Goal: Task Accomplishment & Management: Use online tool/utility

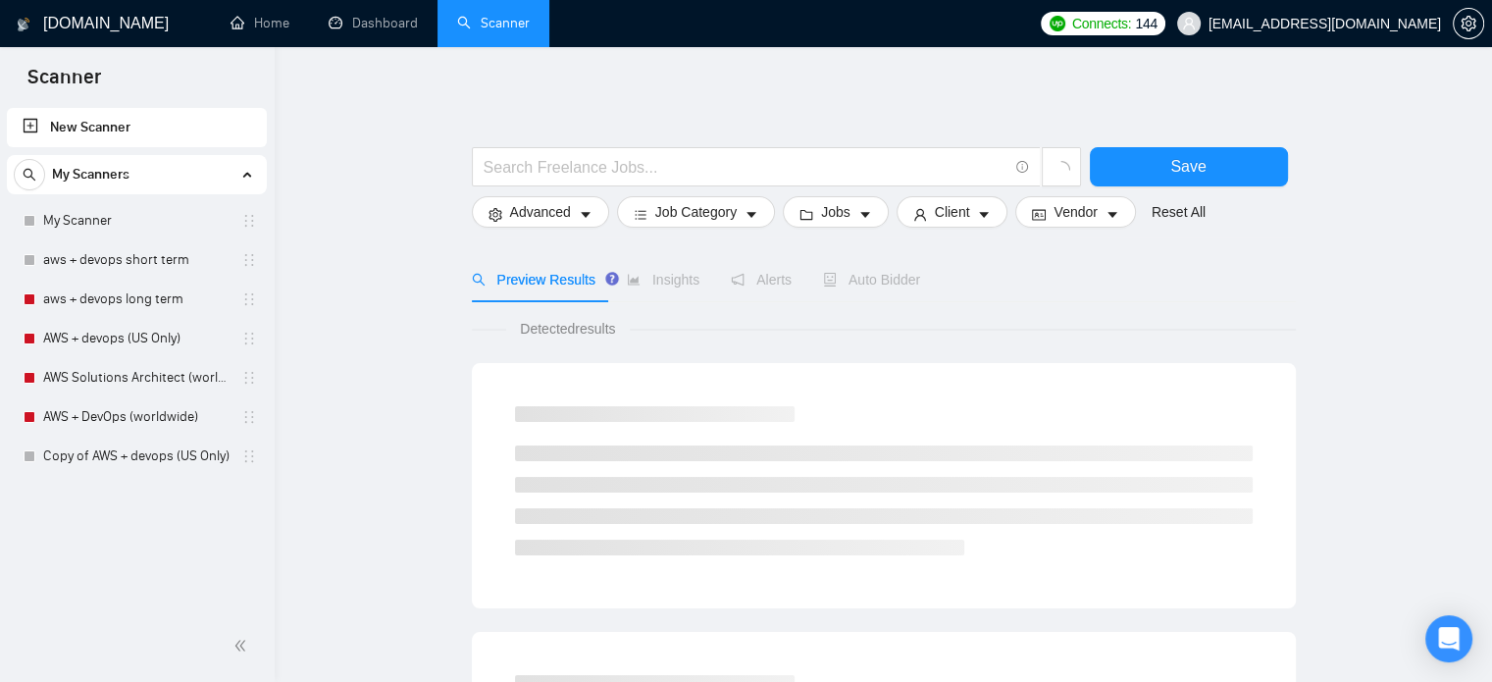
scroll to position [101, 0]
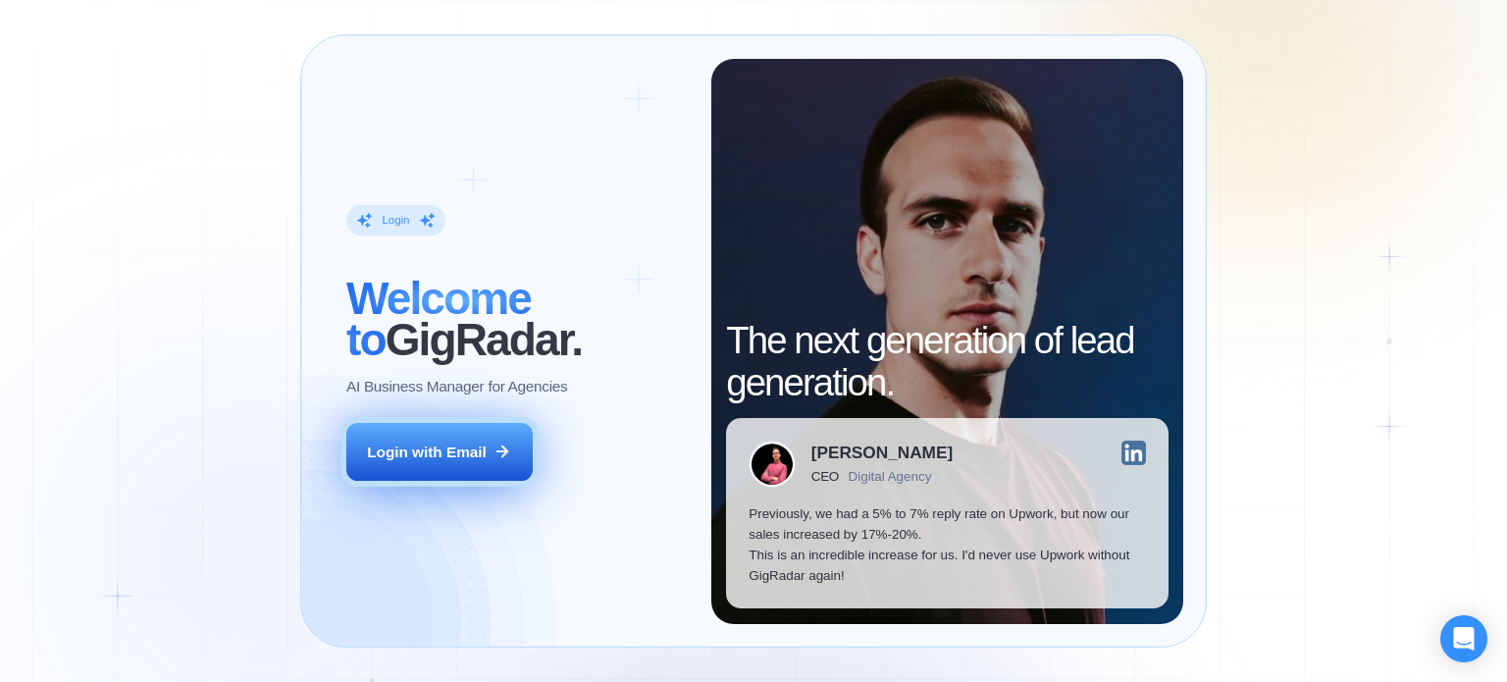
click at [479, 458] on div "Login with Email" at bounding box center [427, 451] width 120 height 21
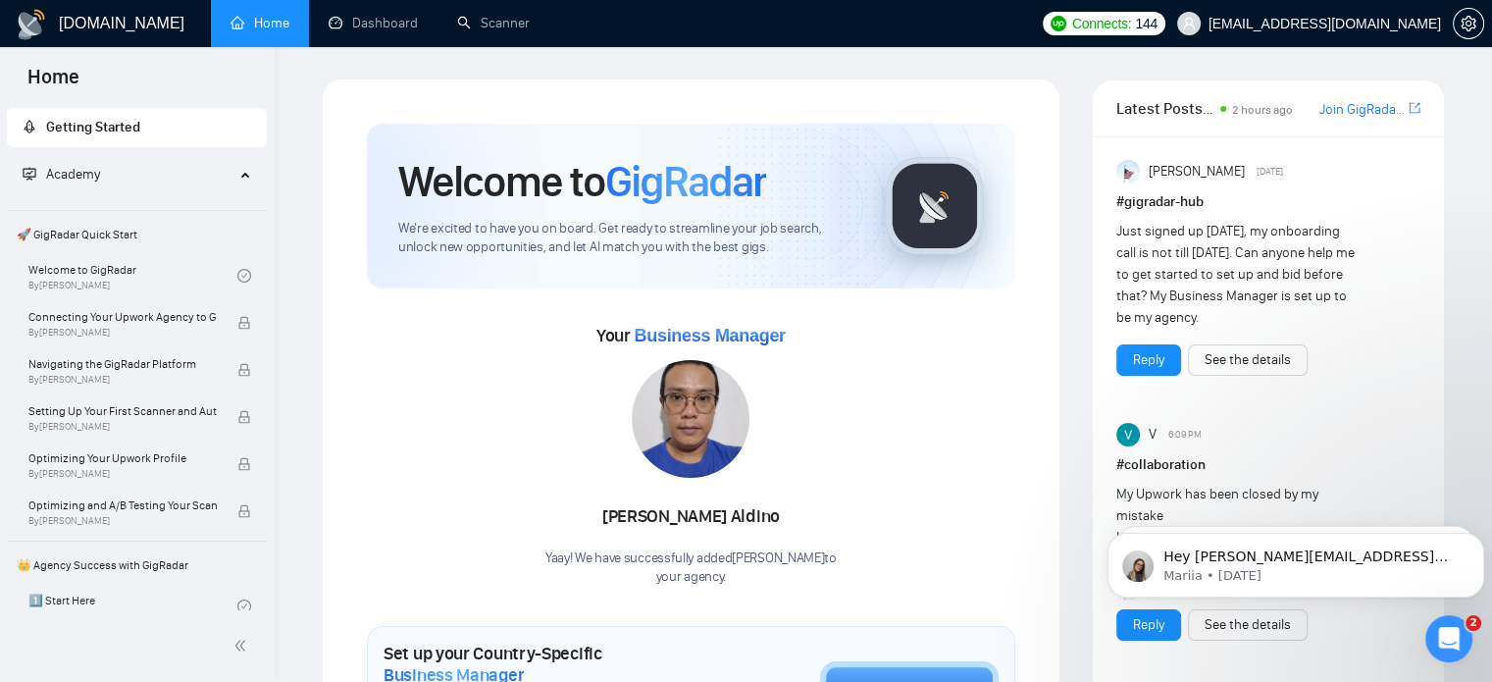
scroll to position [57, 0]
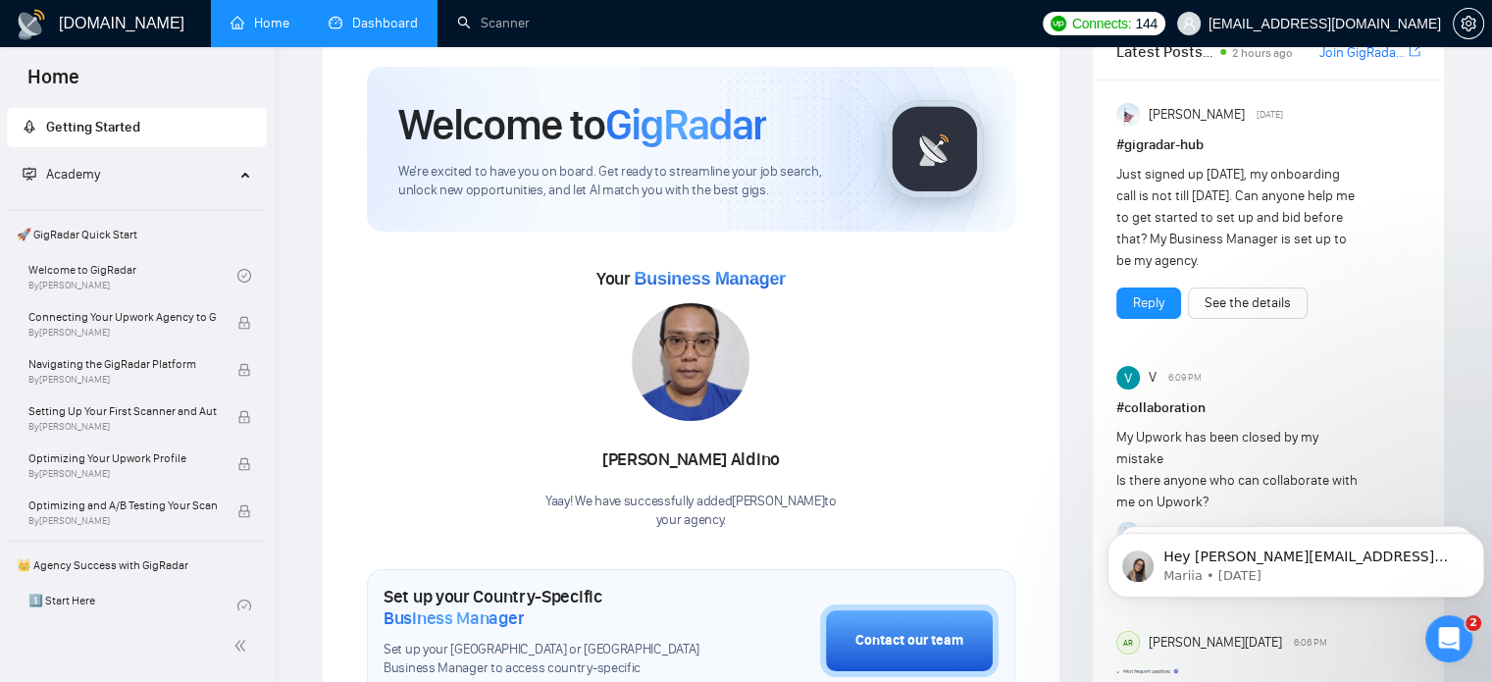
click at [383, 31] on link "Dashboard" at bounding box center [373, 23] width 89 height 17
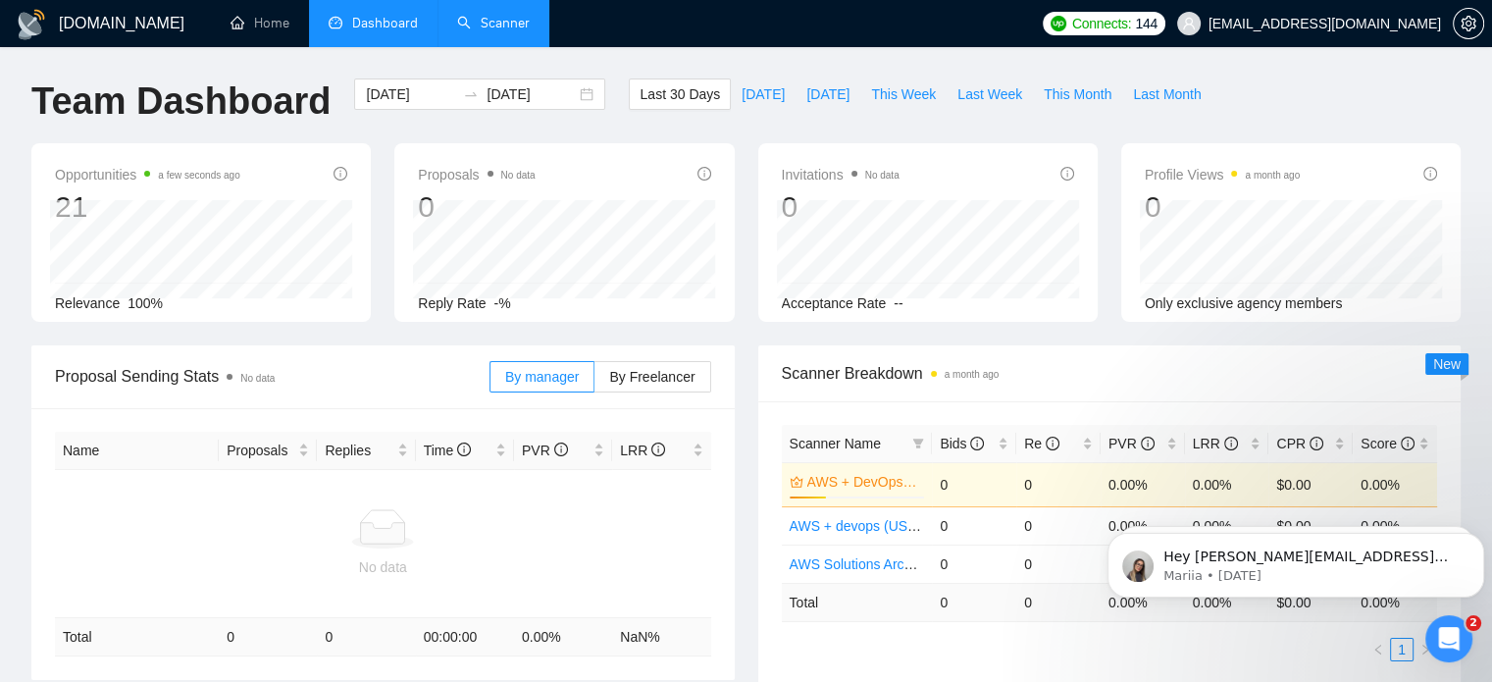
click at [475, 31] on link "Scanner" at bounding box center [493, 23] width 73 height 17
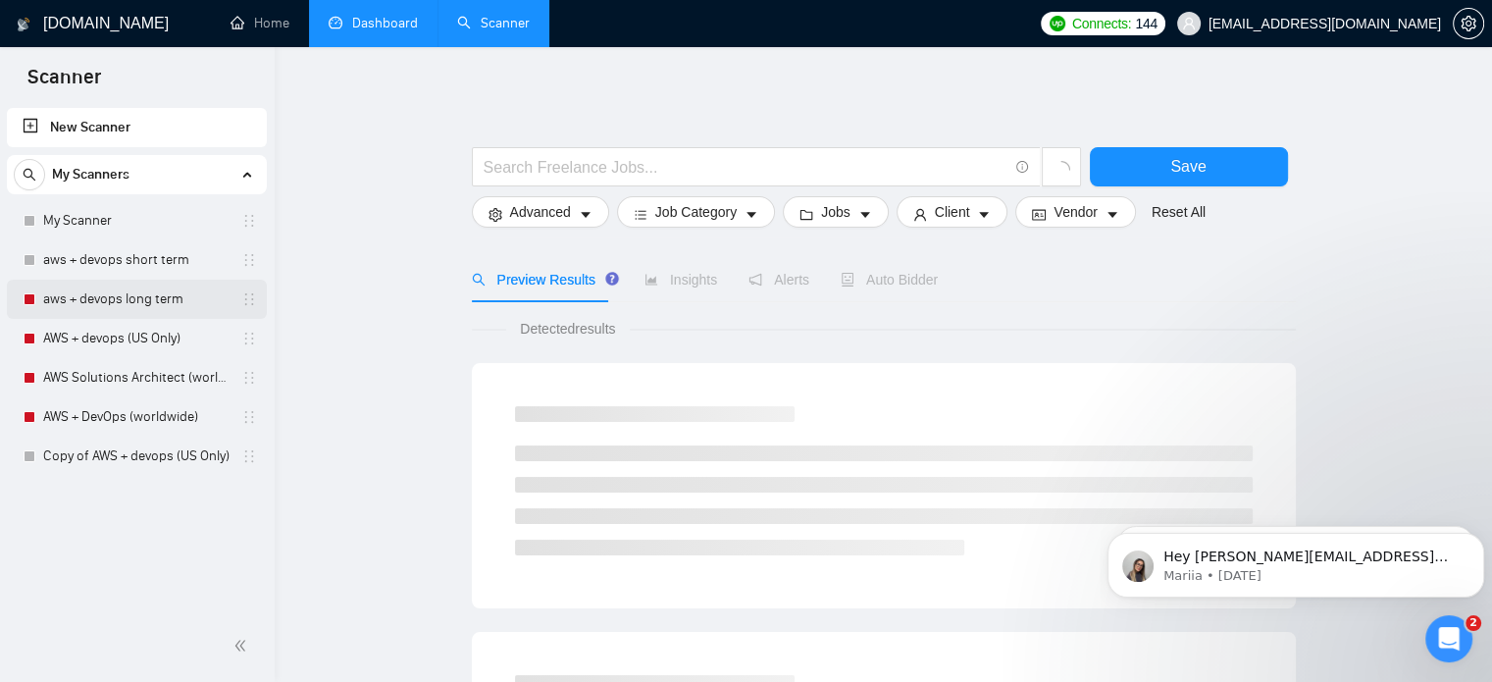
click at [180, 295] on link "aws + devops long term" at bounding box center [136, 299] width 186 height 39
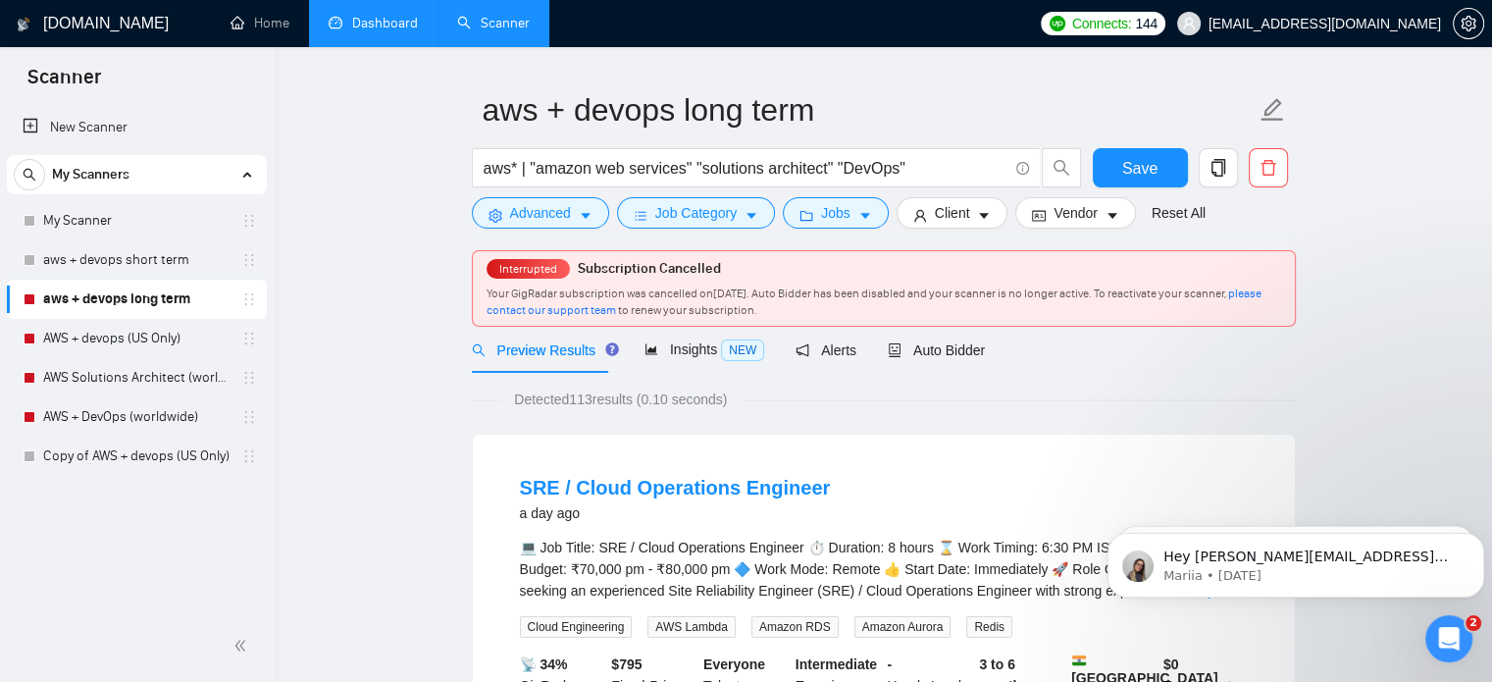
scroll to position [51, 0]
click at [928, 348] on span "Auto Bidder" at bounding box center [936, 348] width 97 height 16
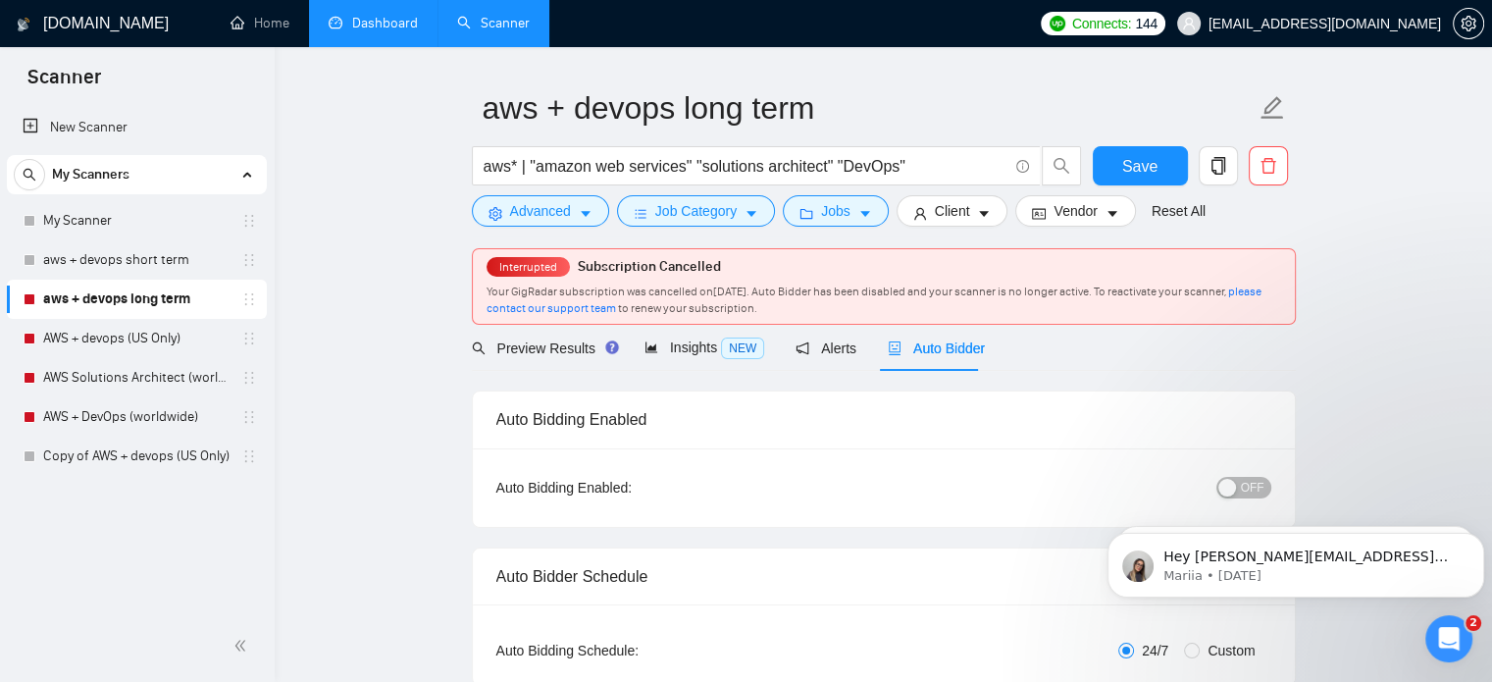
click at [1249, 489] on span "OFF" at bounding box center [1253, 488] width 24 height 22
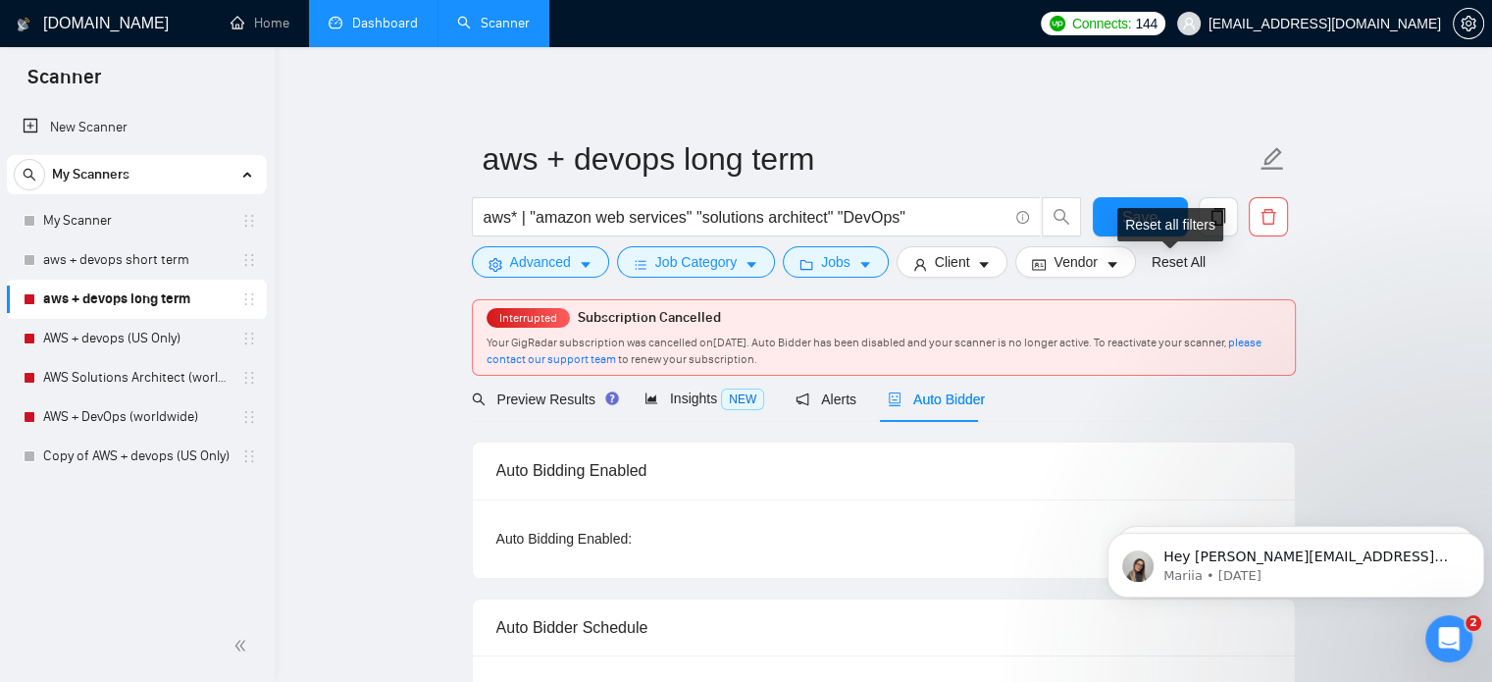
click at [1146, 209] on div "Reset all filters" at bounding box center [1170, 224] width 106 height 33
click at [1120, 207] on button "Save" at bounding box center [1140, 216] width 95 height 39
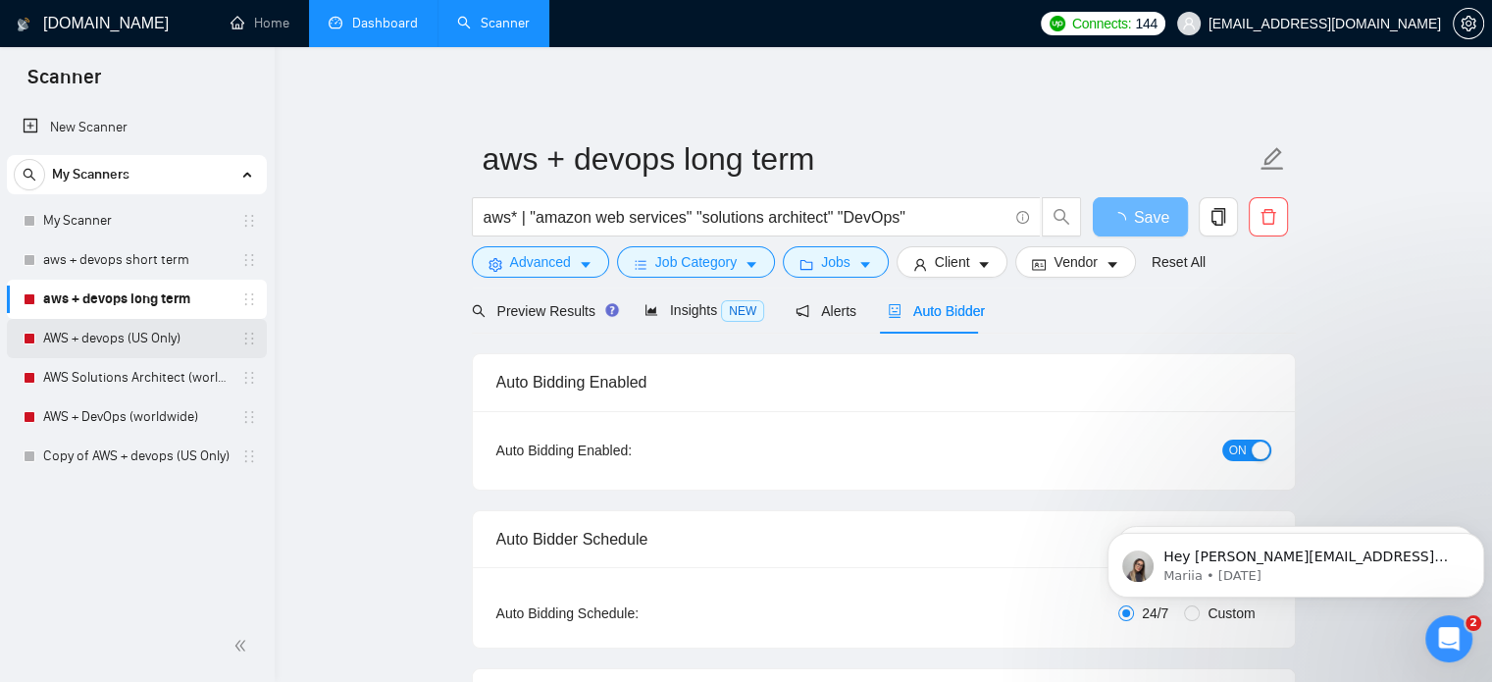
click at [138, 347] on link "AWS + devops (US Only)" at bounding box center [136, 338] width 186 height 39
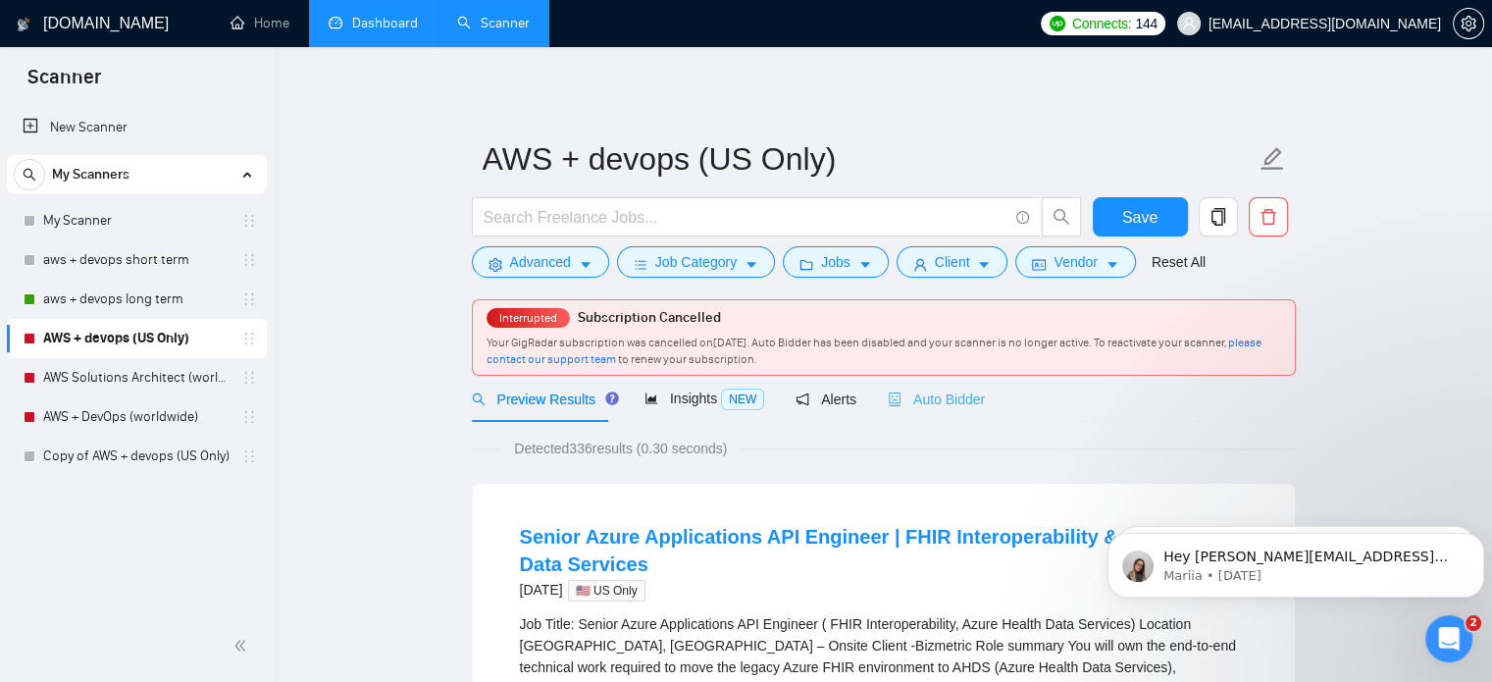
click at [943, 413] on div "Auto Bidder" at bounding box center [936, 399] width 97 height 46
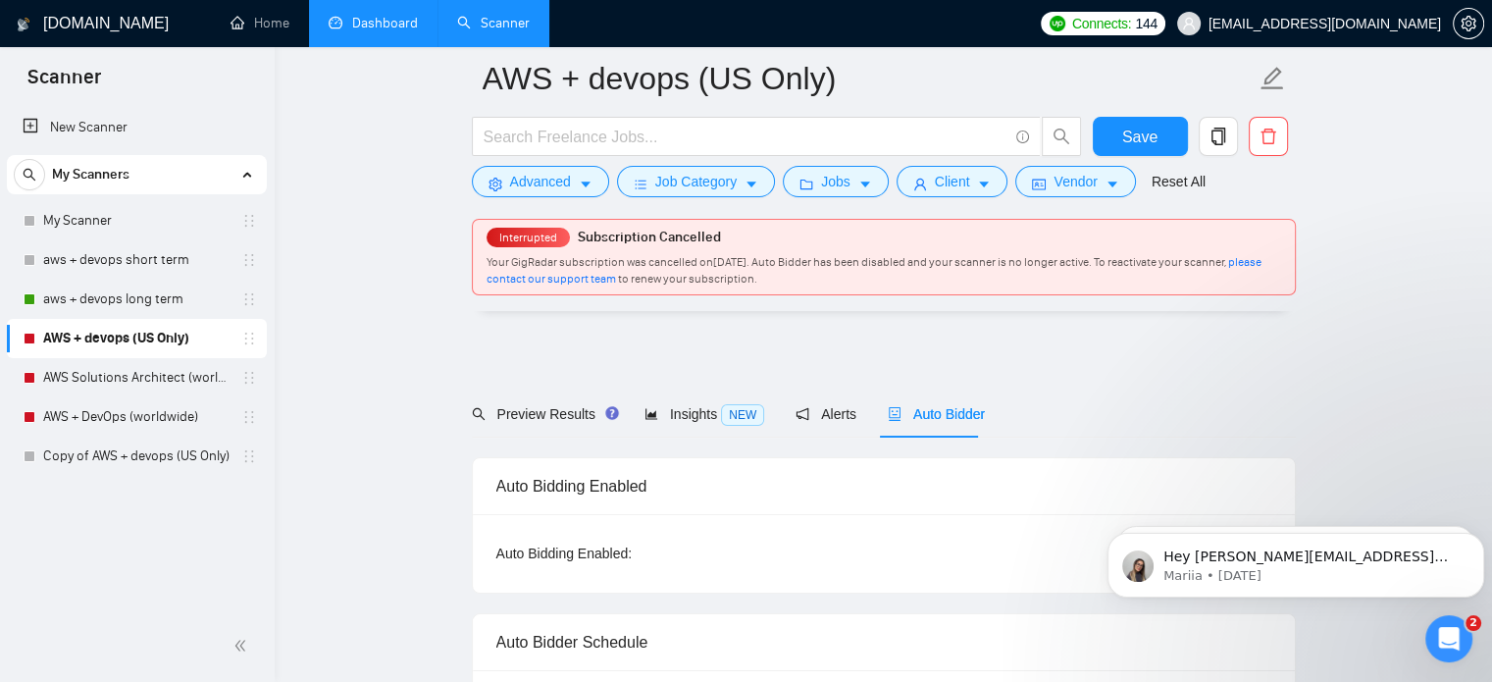
scroll to position [207, 0]
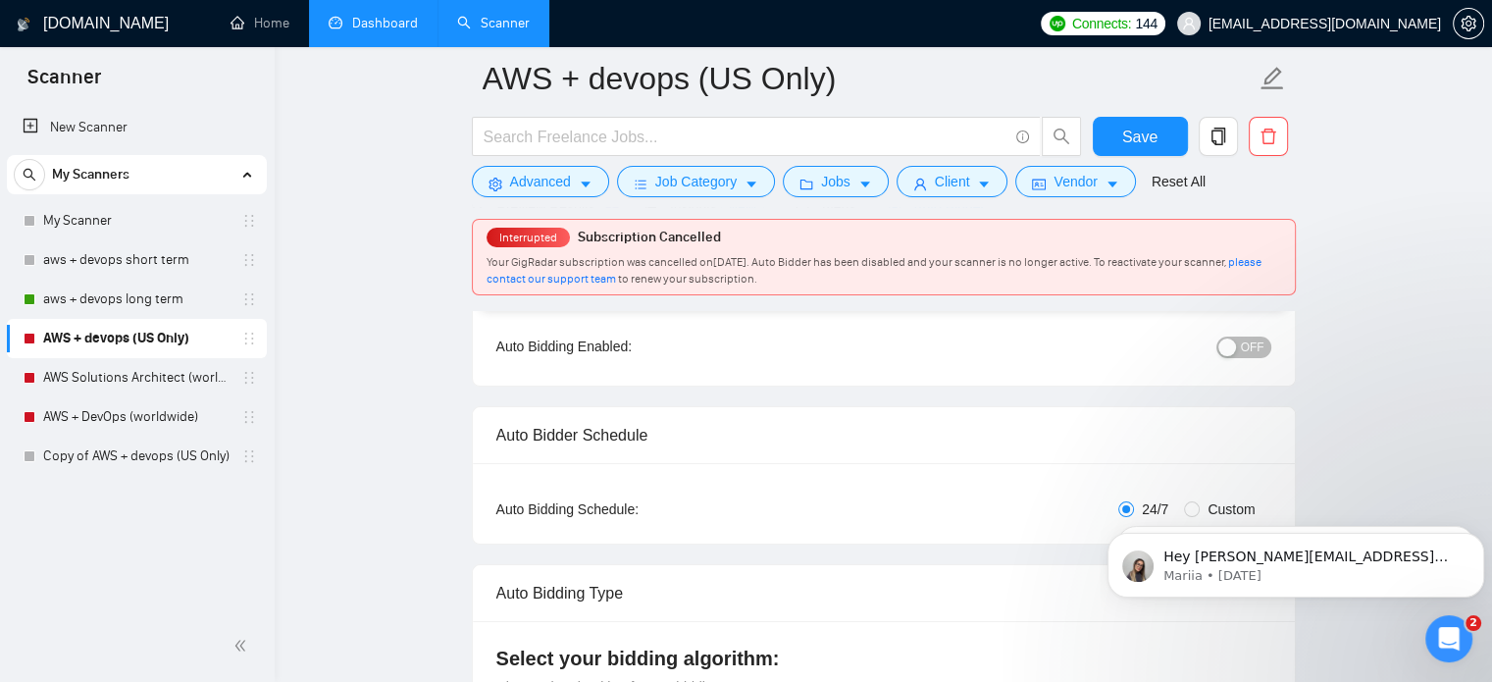
click at [1240, 346] on button "OFF" at bounding box center [1243, 347] width 55 height 22
click at [1135, 135] on div "Reset all filters" at bounding box center [1170, 145] width 106 height 33
click at [1103, 143] on button "Save" at bounding box center [1140, 136] width 95 height 39
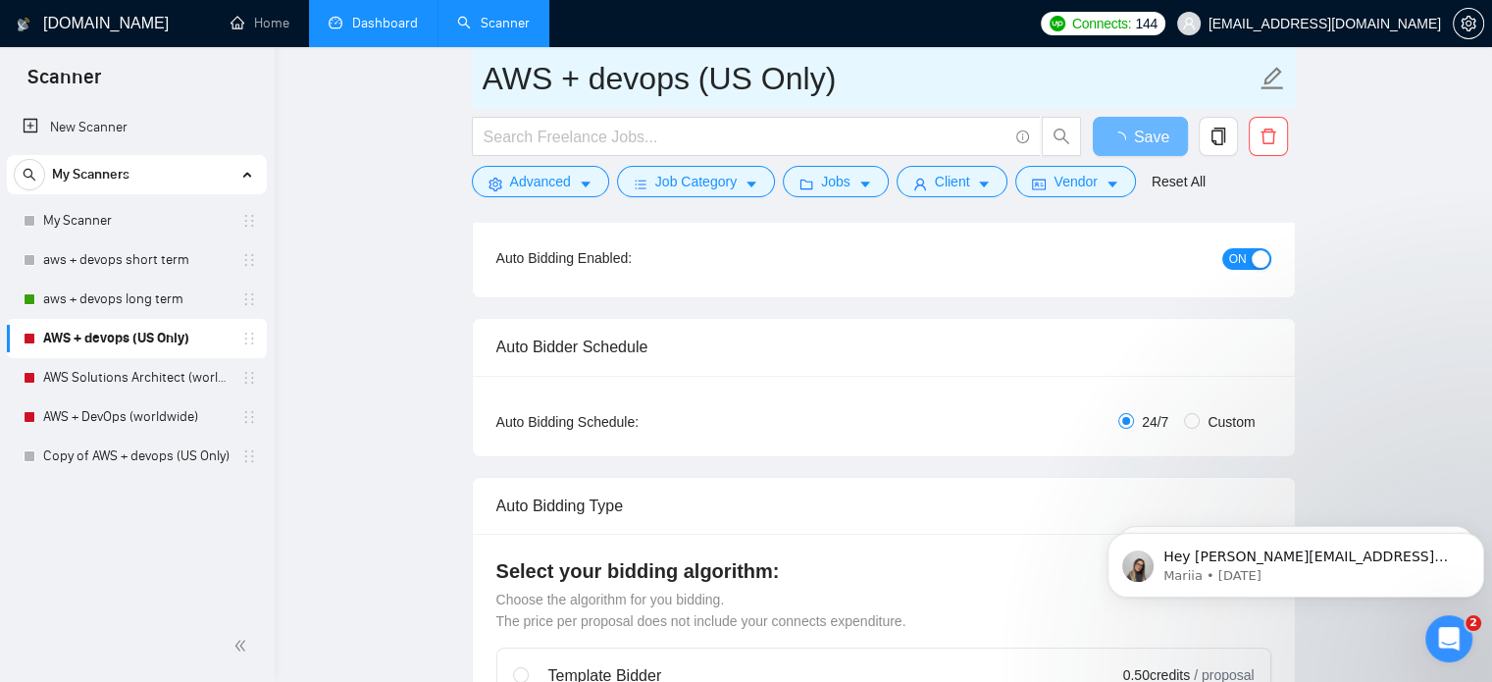
click at [166, 381] on link "AWS Solutions Architect (worldwide)" at bounding box center [136, 377] width 186 height 39
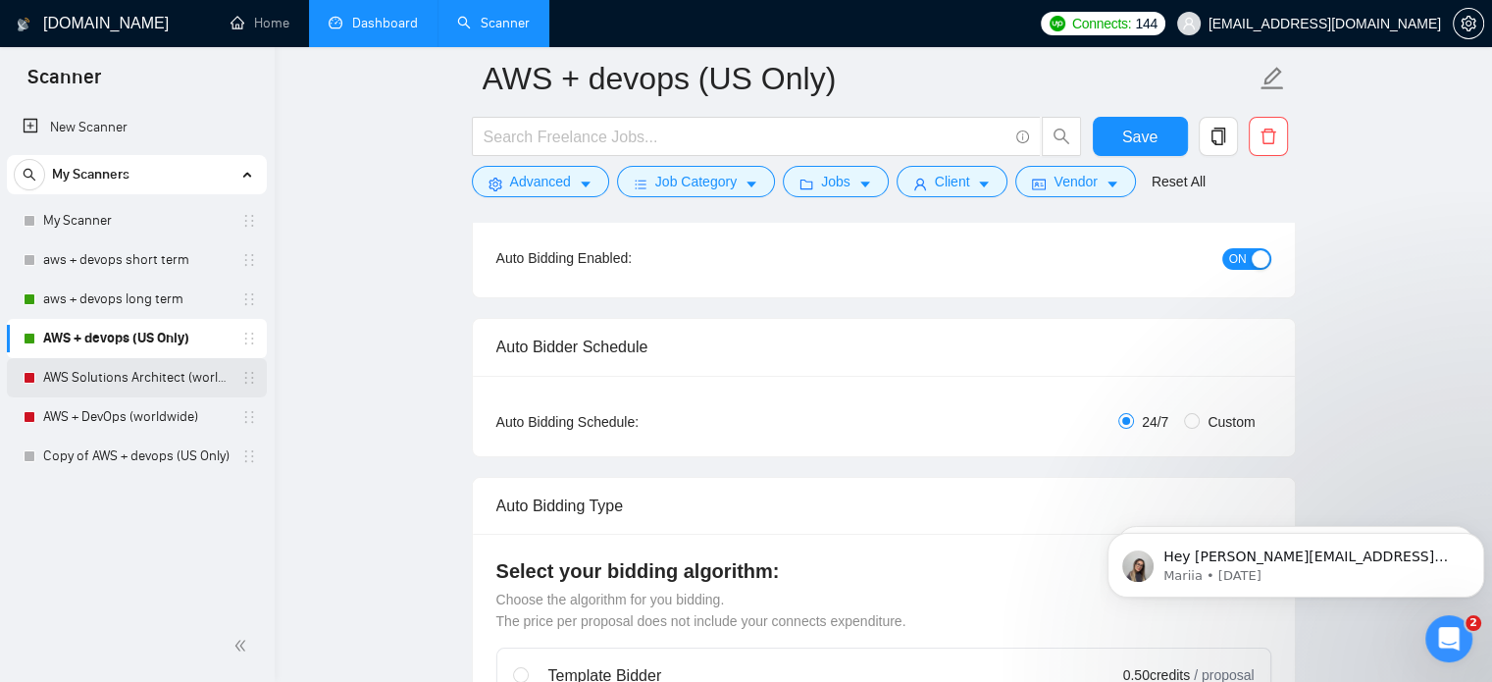
click at [185, 383] on link "AWS Solutions Architect (worldwide)" at bounding box center [136, 377] width 186 height 39
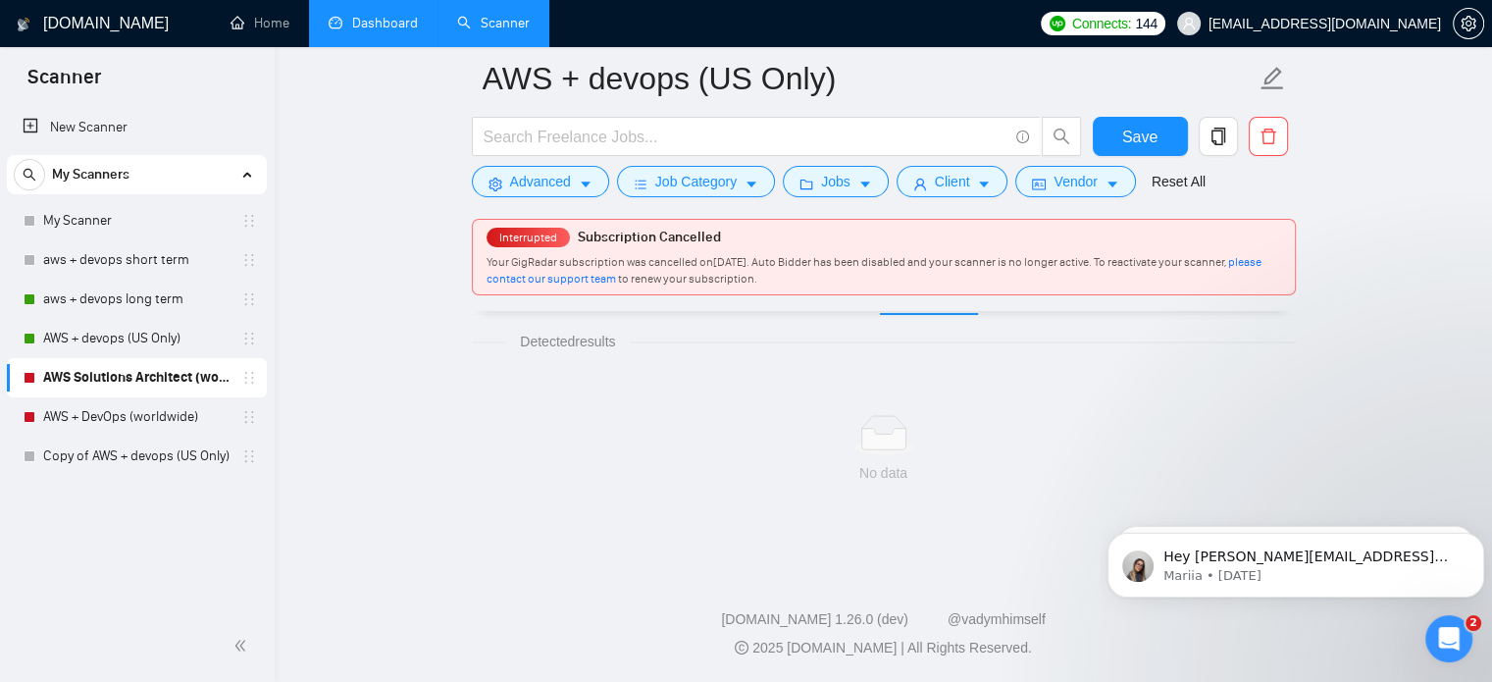
scroll to position [34, 0]
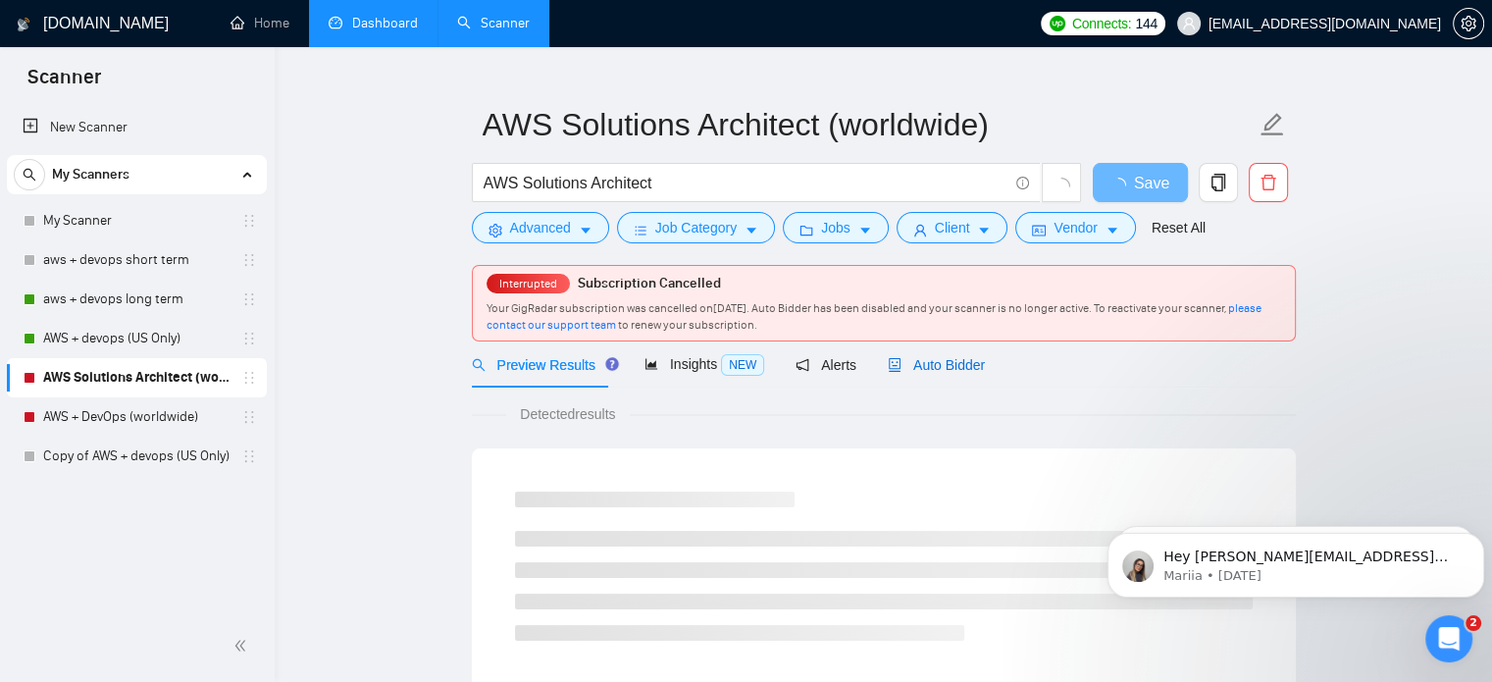
click at [940, 365] on span "Auto Bidder" at bounding box center [936, 365] width 97 height 16
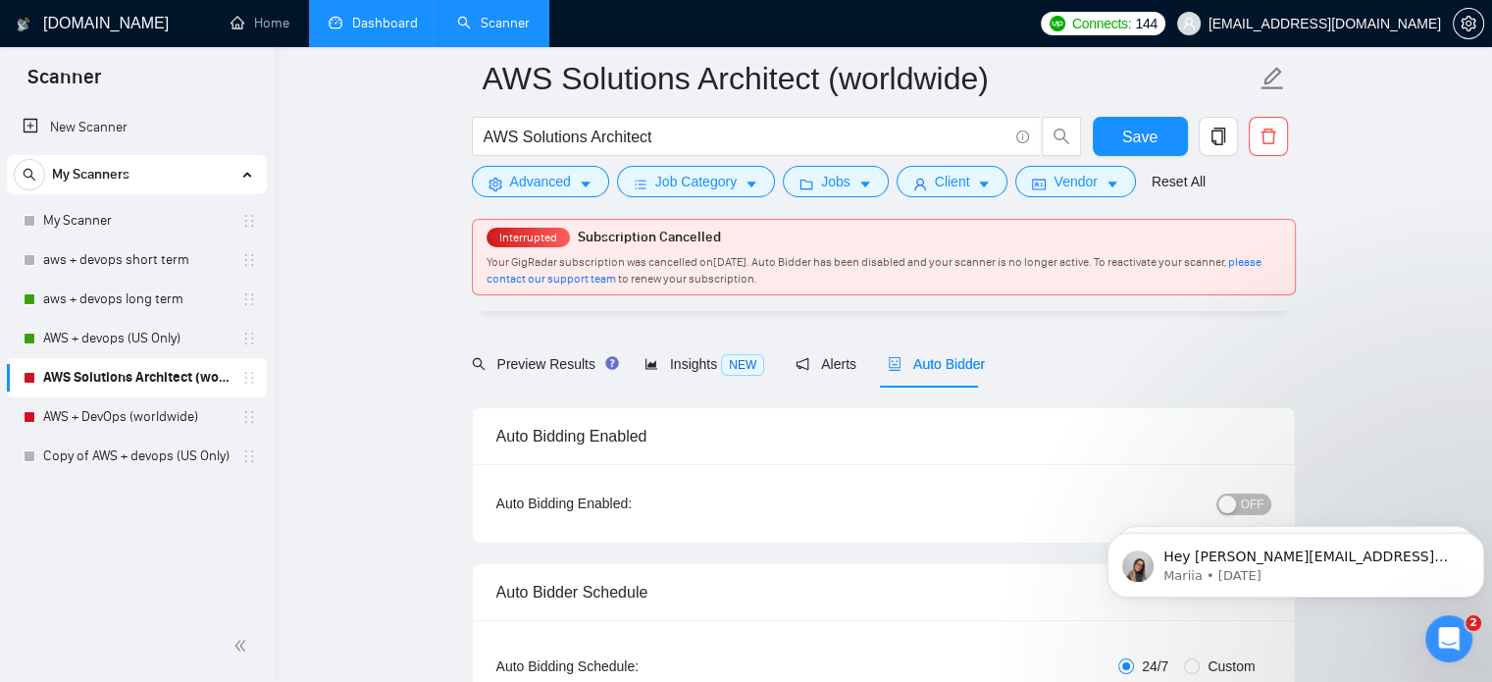
scroll to position [176, 0]
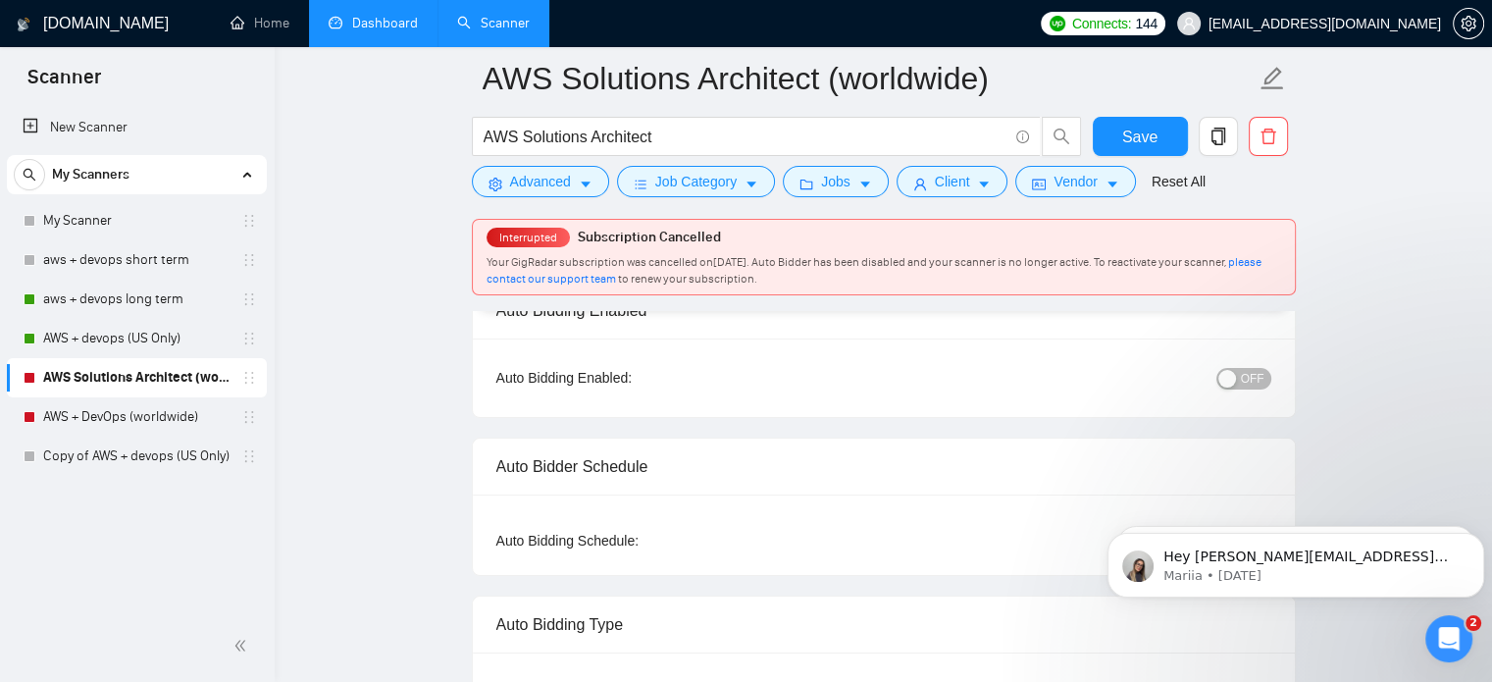
click at [1240, 384] on button "OFF" at bounding box center [1243, 379] width 55 height 22
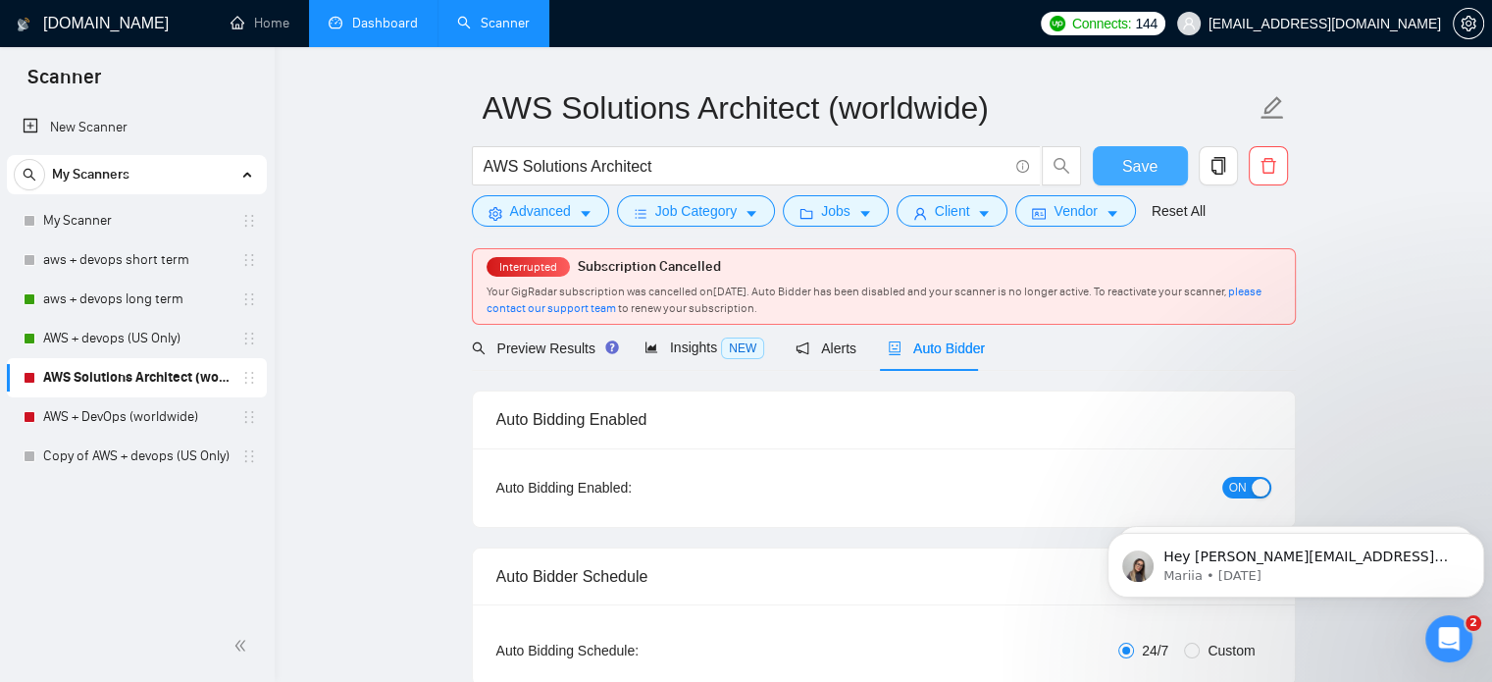
click at [1123, 161] on span "Save" at bounding box center [1139, 166] width 35 height 25
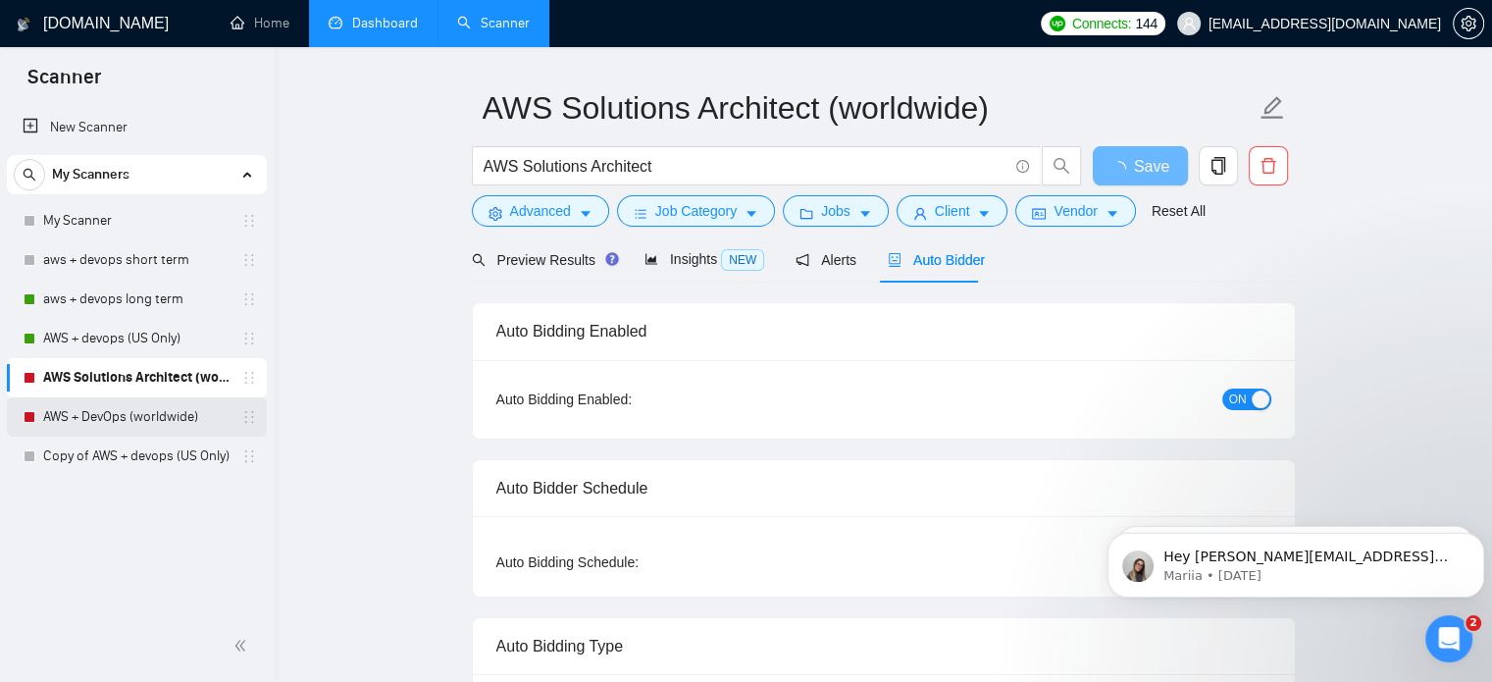
click at [182, 419] on link "AWS + DevOps (worldwide)" at bounding box center [136, 416] width 186 height 39
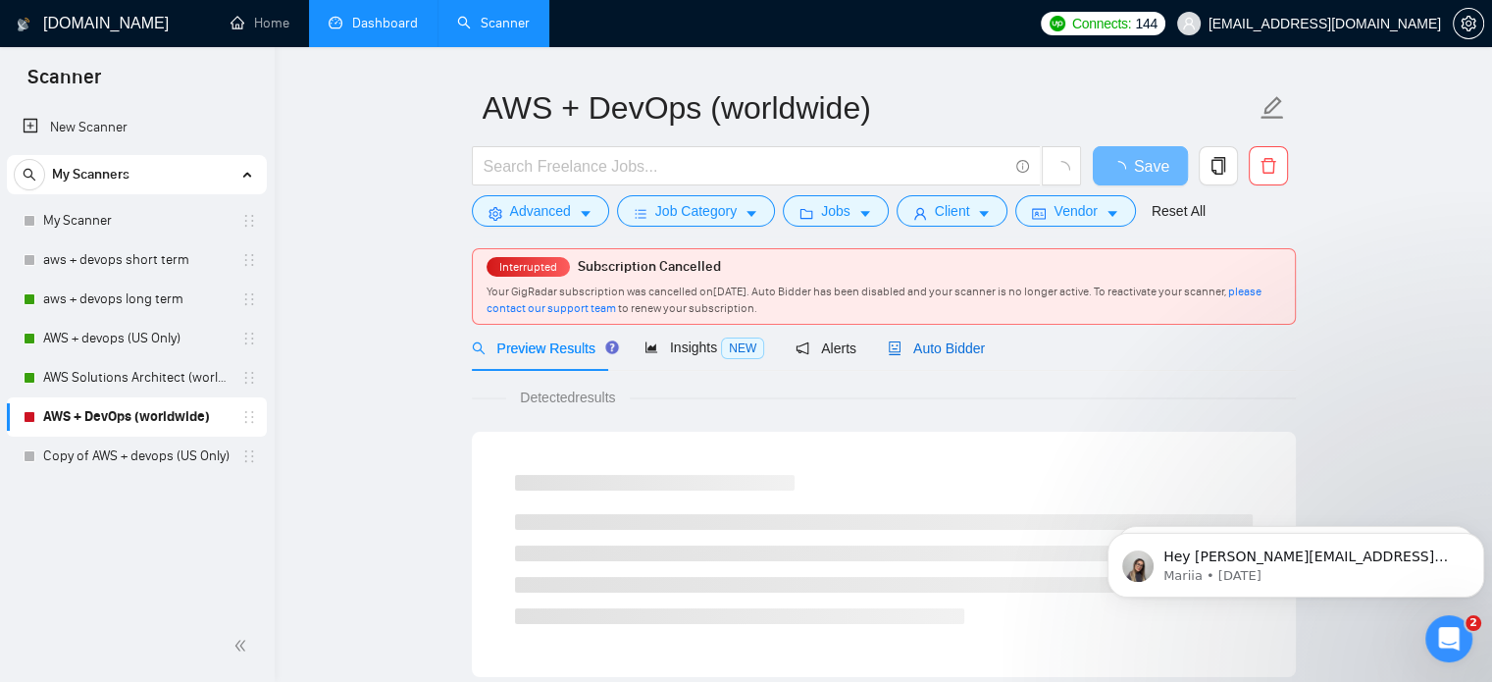
click at [961, 356] on span "Auto Bidder" at bounding box center [936, 348] width 97 height 16
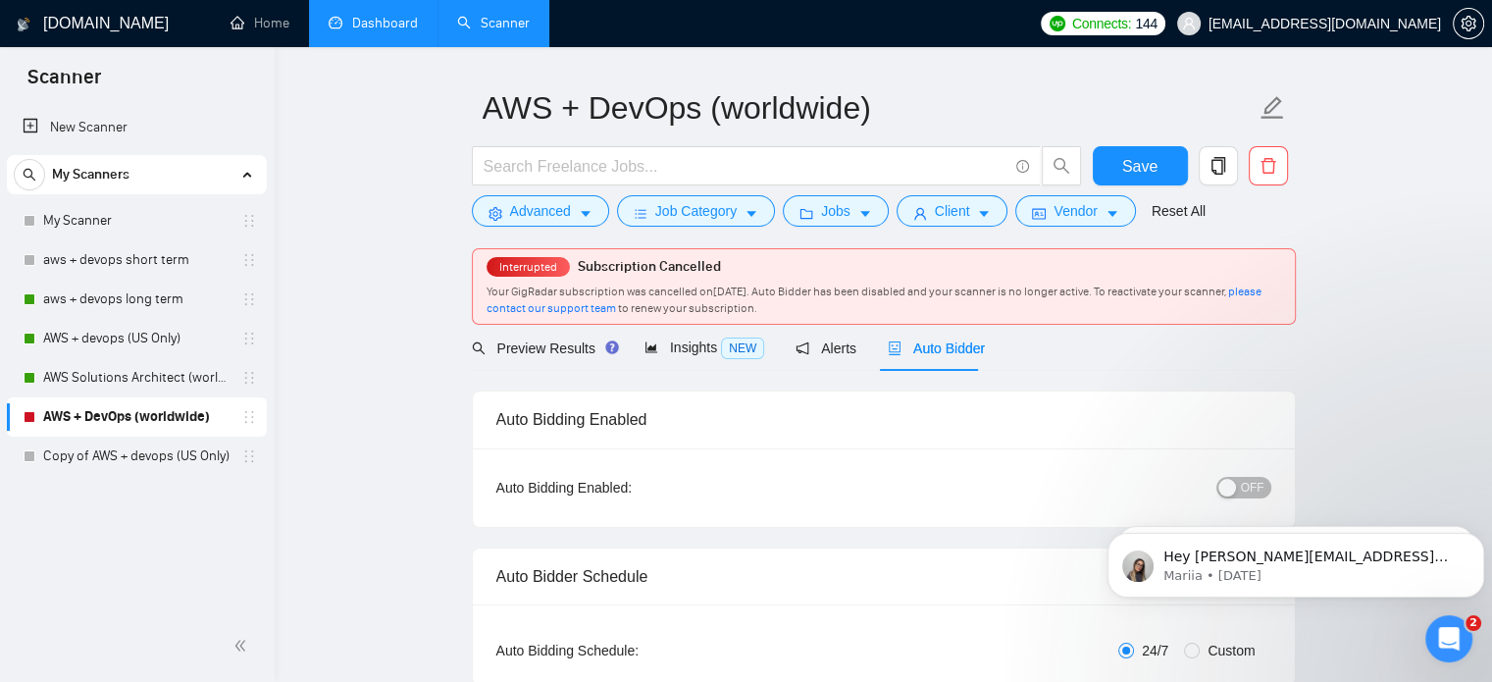
click at [1252, 492] on iframe at bounding box center [1296, 560] width 392 height 137
click at [1248, 490] on span "OFF" at bounding box center [1253, 488] width 24 height 22
click at [1153, 175] on span "Save" at bounding box center [1139, 166] width 35 height 25
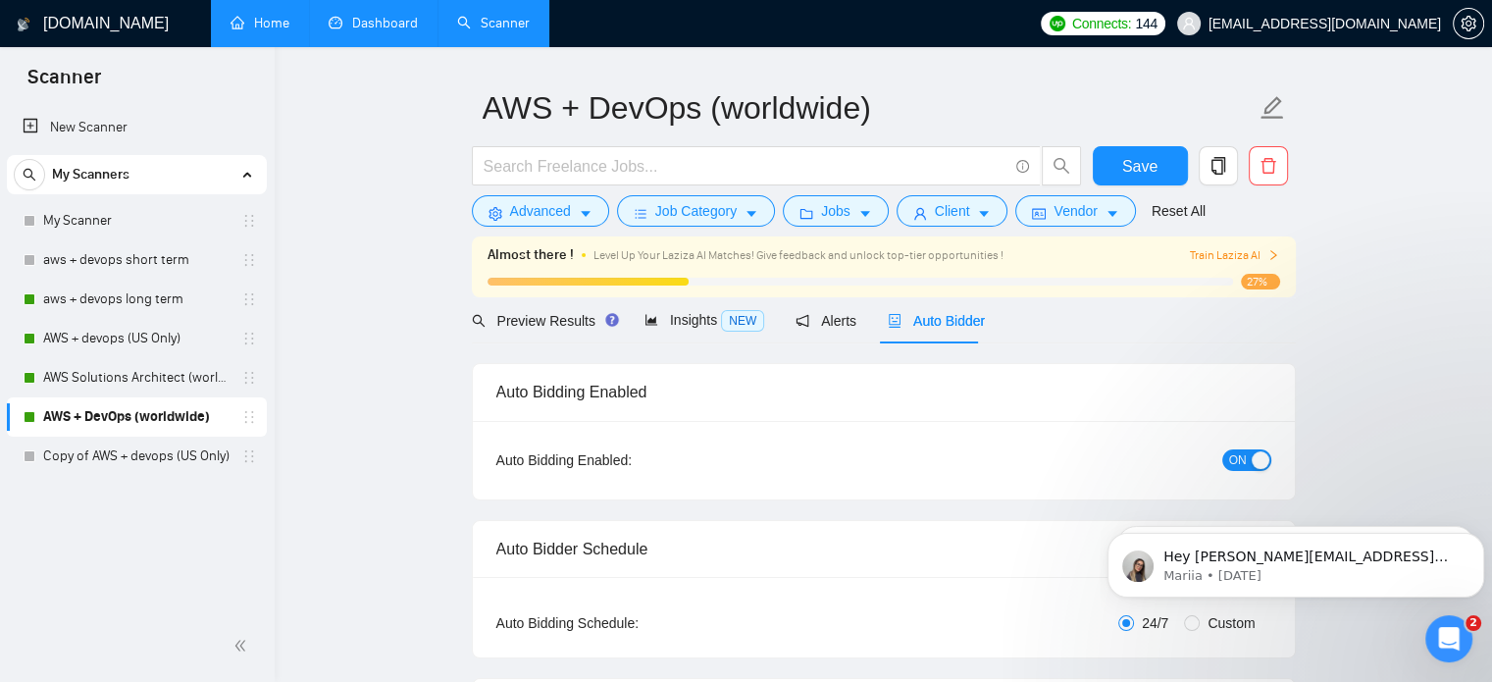
click at [289, 31] on link "Home" at bounding box center [260, 23] width 59 height 17
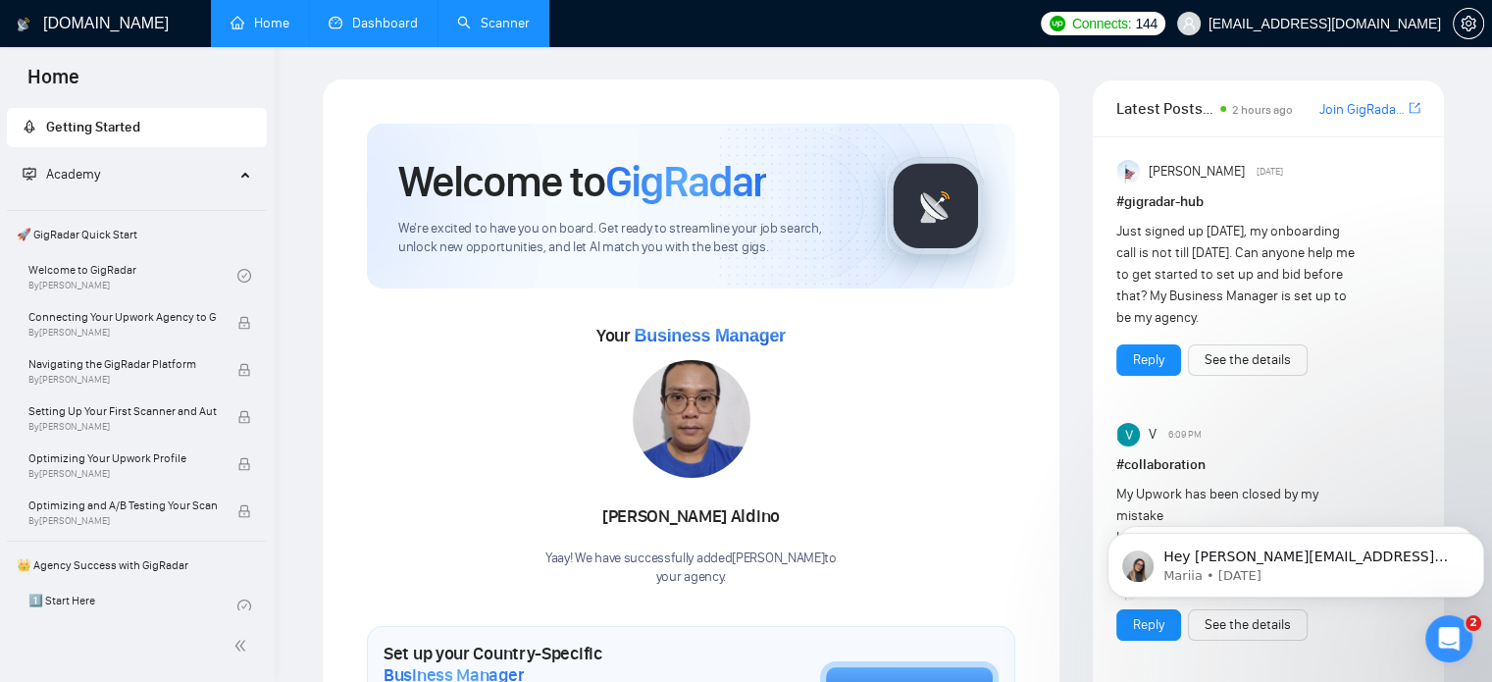
click at [377, 31] on link "Dashboard" at bounding box center [373, 23] width 89 height 17
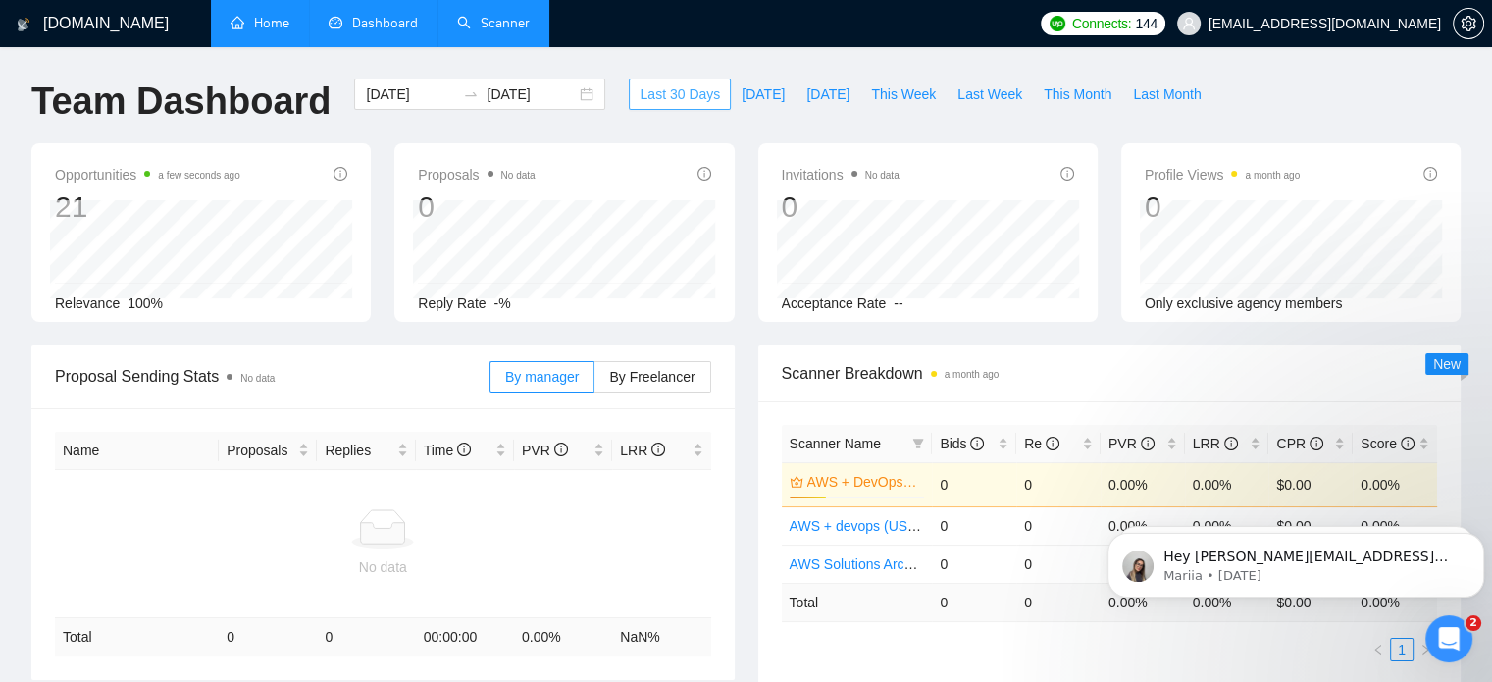
click at [700, 95] on button "Last 30 Days" at bounding box center [680, 93] width 102 height 31
click at [410, 97] on input "[DATE]" at bounding box center [410, 94] width 89 height 22
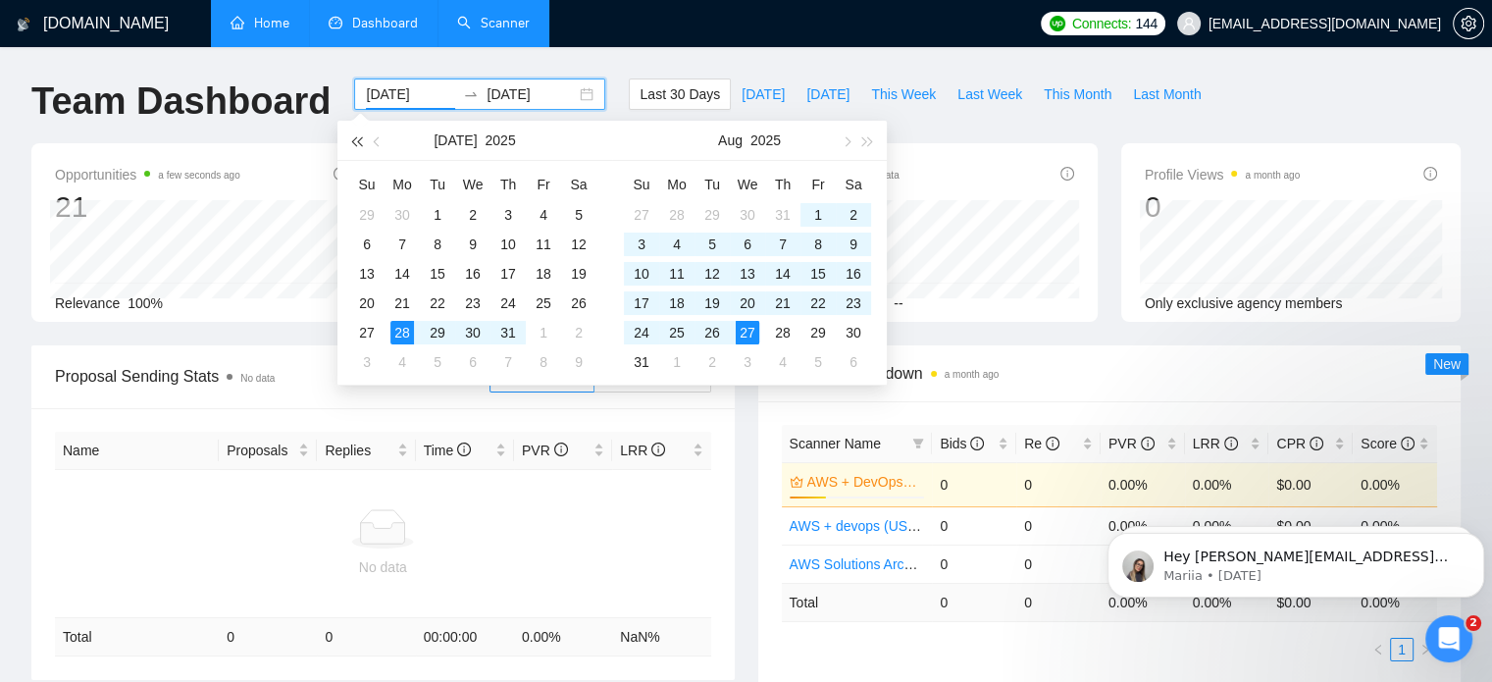
click at [353, 140] on span "button" at bounding box center [356, 141] width 10 height 10
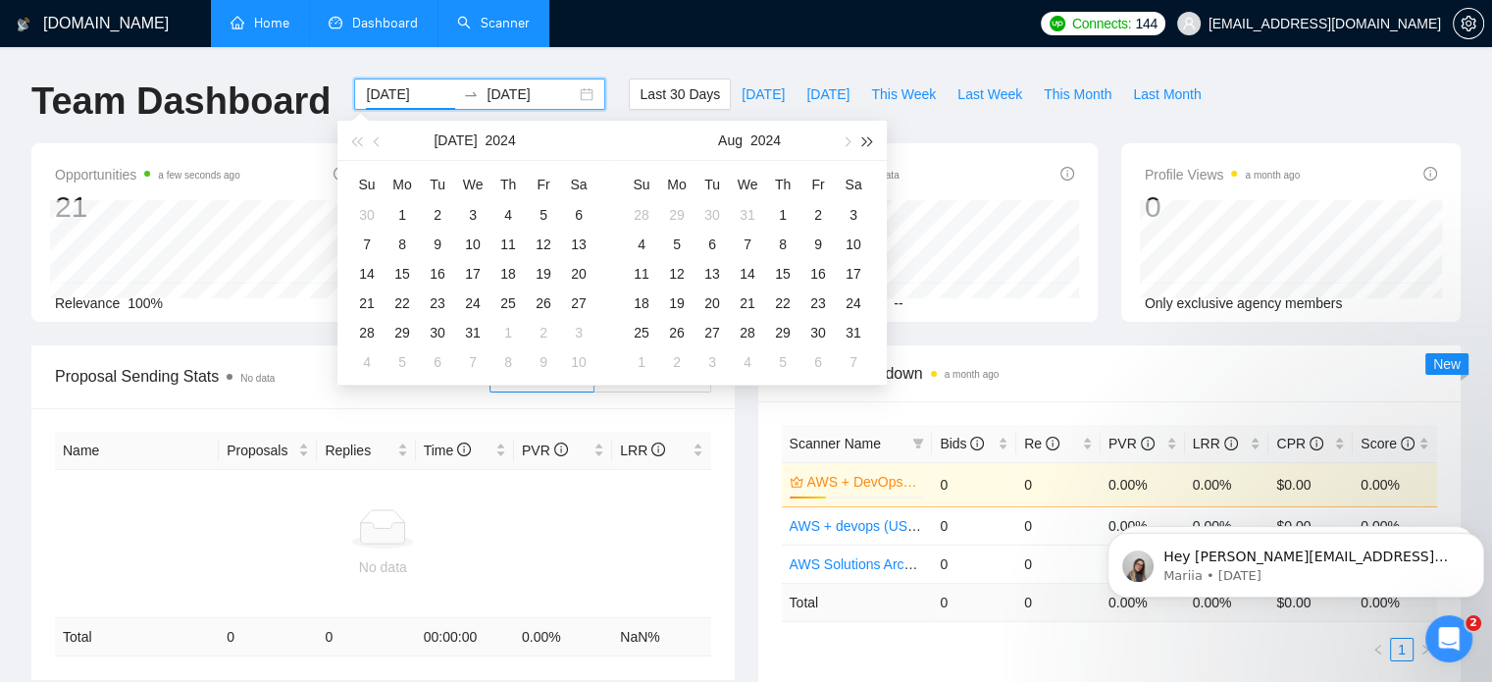
click at [875, 132] on button "button" at bounding box center [868, 140] width 22 height 39
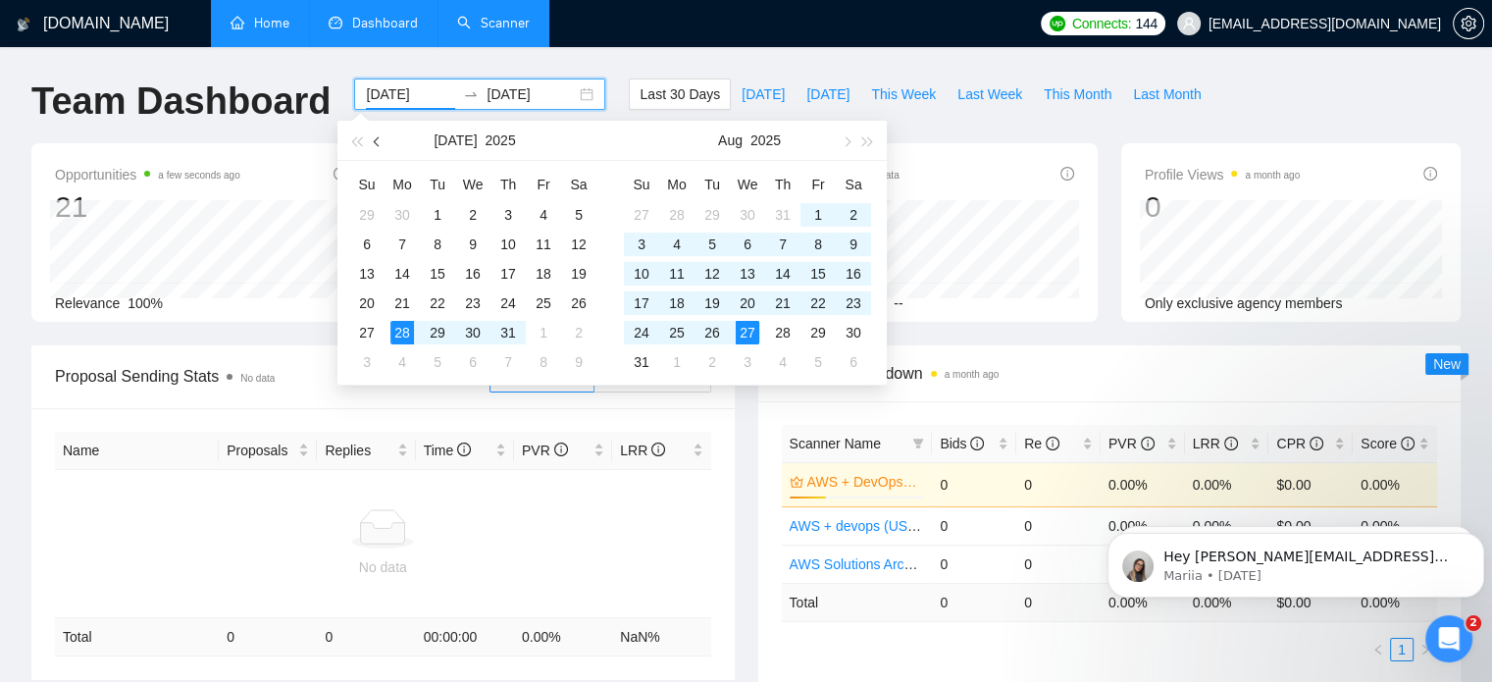
click at [377, 136] on span "button" at bounding box center [379, 141] width 10 height 10
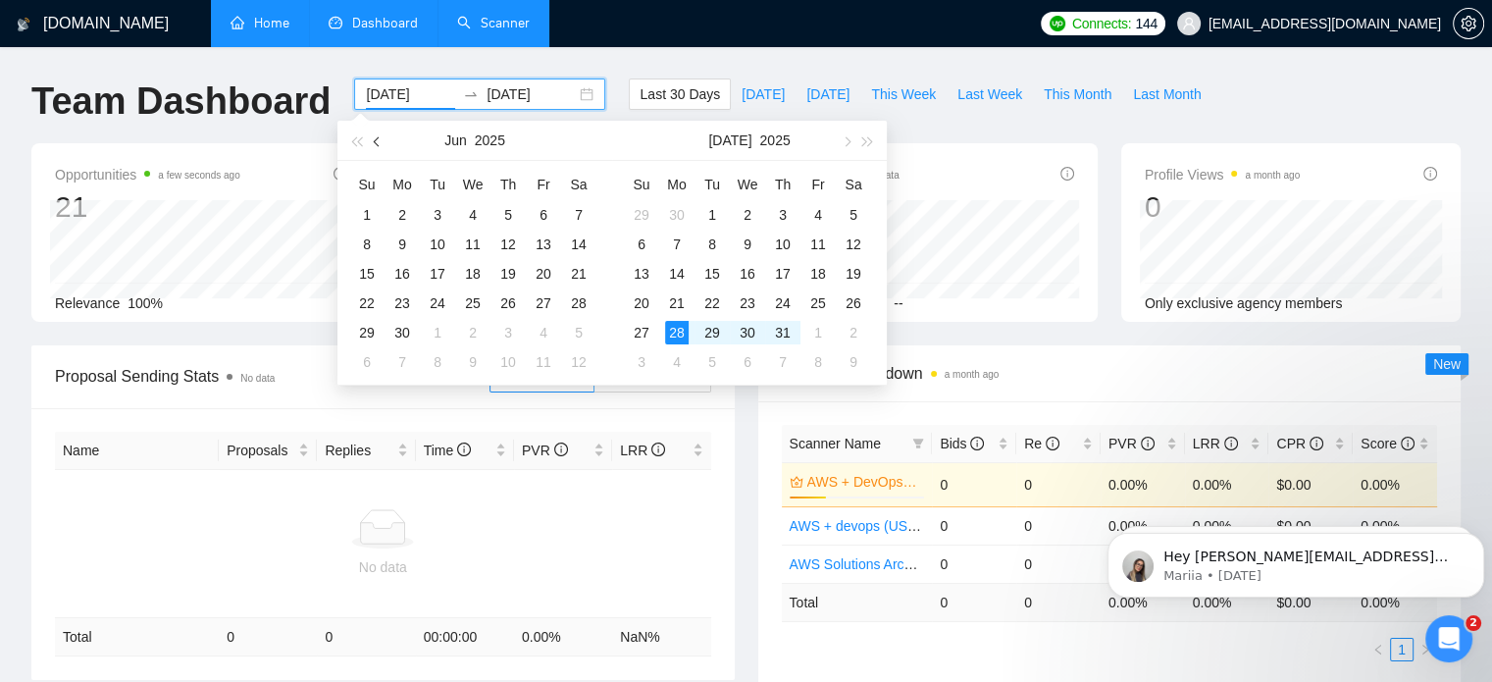
click at [377, 136] on span "button" at bounding box center [379, 141] width 10 height 10
click at [381, 152] on button "button" at bounding box center [378, 140] width 22 height 39
type input "[DATE]"
click at [444, 212] on div "1" at bounding box center [438, 215] width 24 height 24
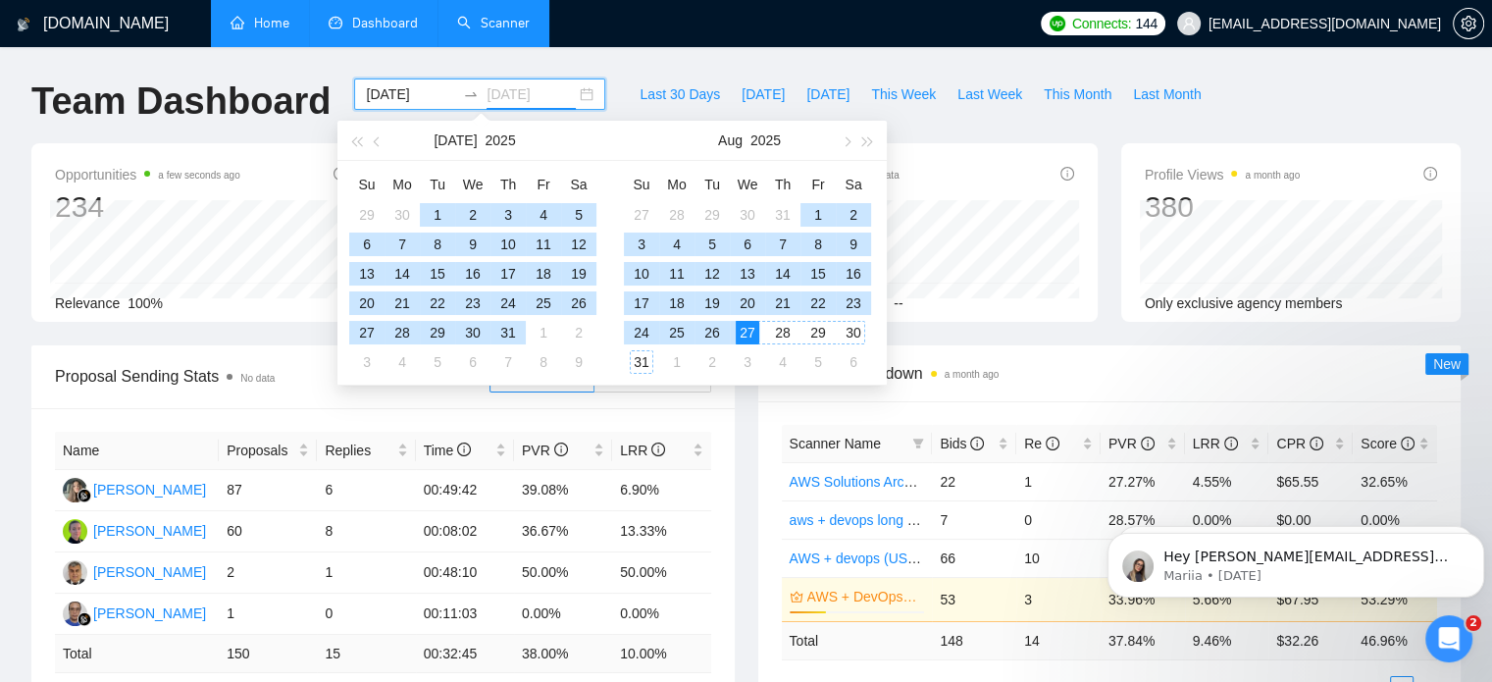
type input "[DATE]"
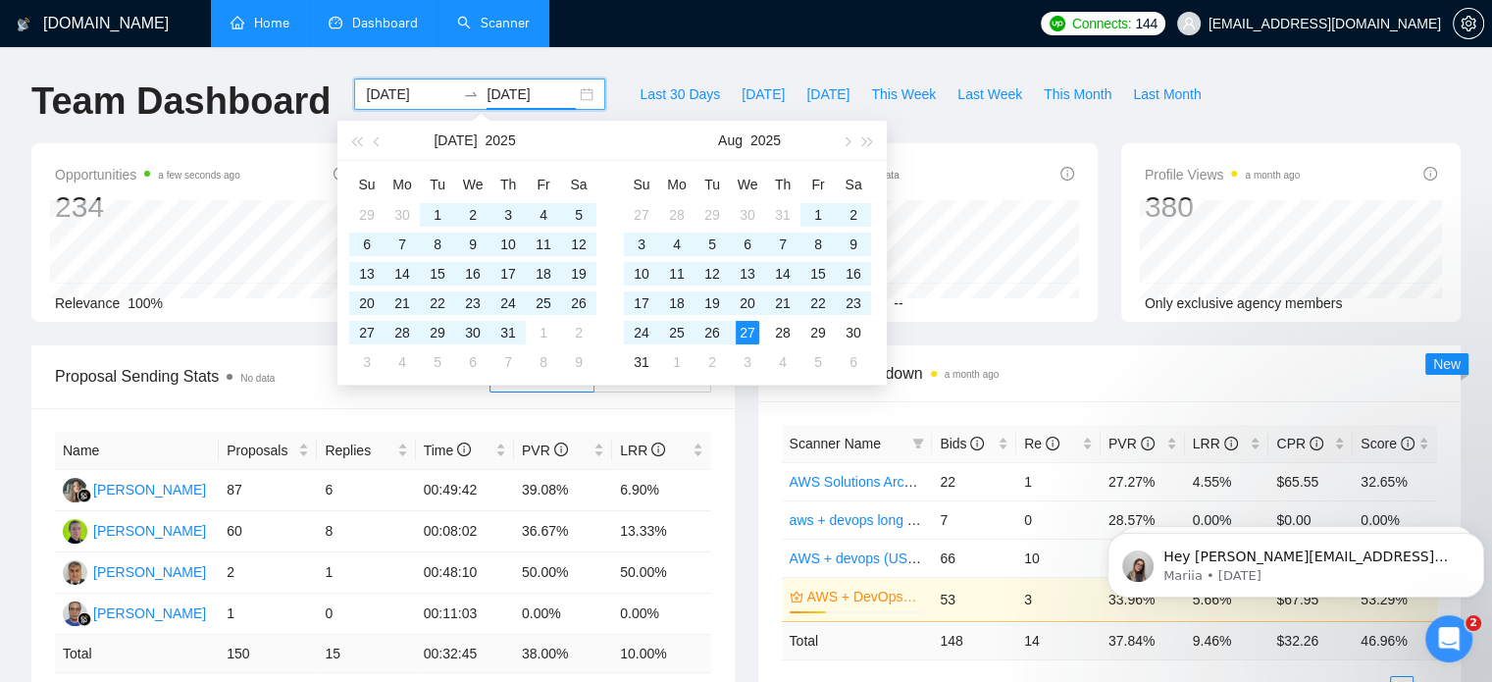
click at [1023, 348] on div "Scanner Breakdown a month ago" at bounding box center [1110, 373] width 656 height 56
